Goal: Task Accomplishment & Management: Use online tool/utility

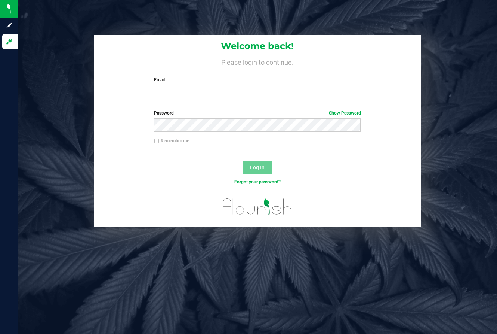
click at [180, 90] on input "Email" at bounding box center [257, 91] width 207 height 13
type input "[EMAIL_ADDRESS][DOMAIN_NAME]"
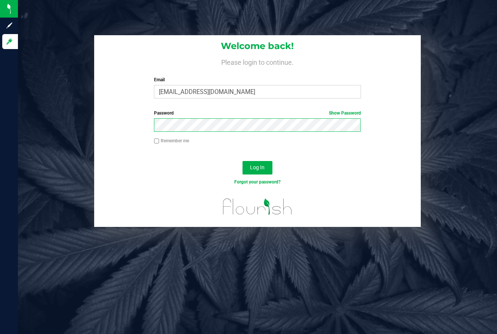
click at [243, 161] on button "Log In" at bounding box center [258, 167] width 30 height 13
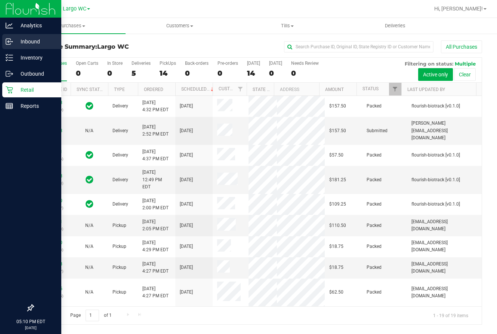
click at [11, 42] on icon at bounding box center [9, 41] width 7 height 7
